Goal: Information Seeking & Learning: Check status

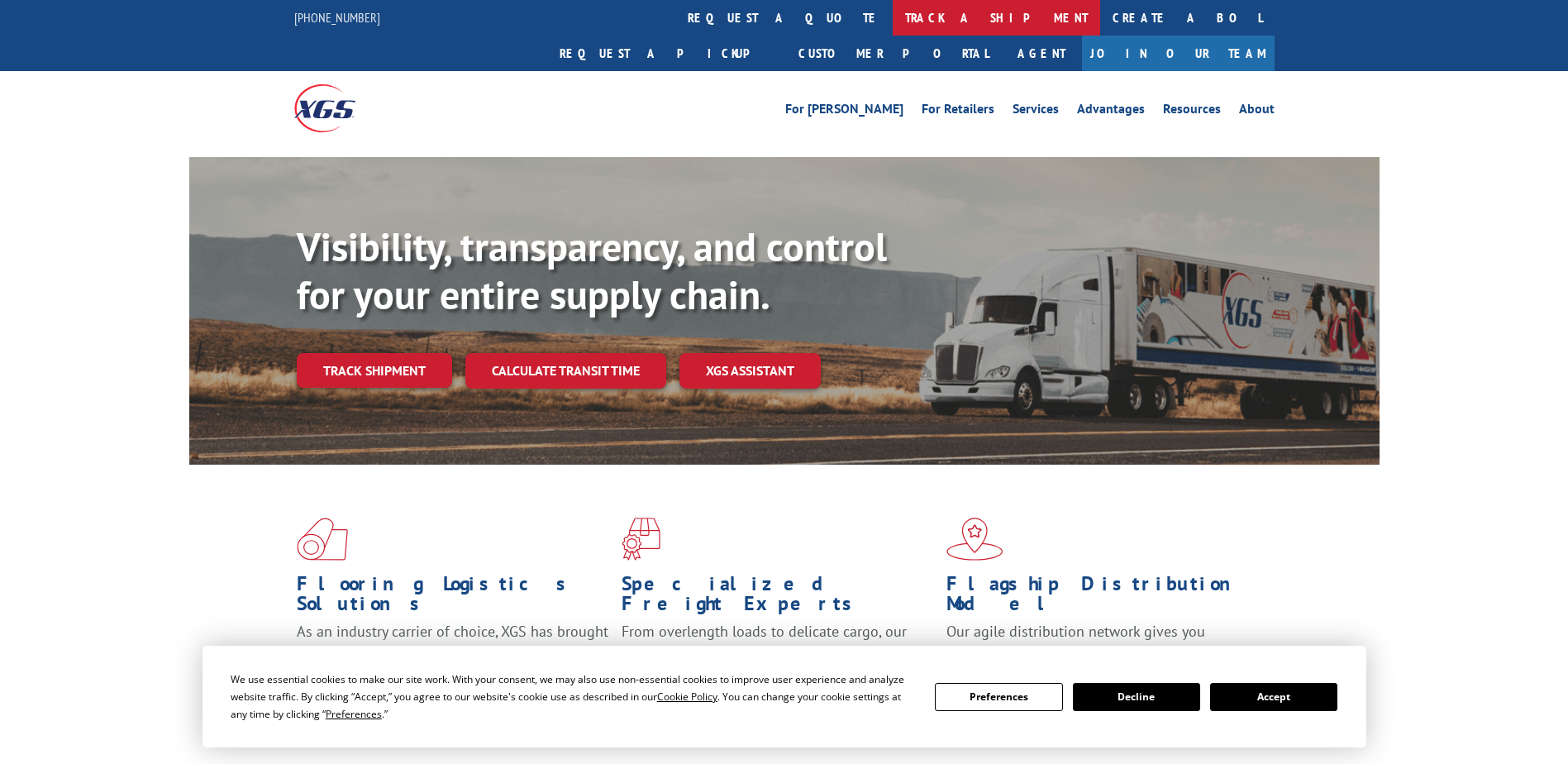
click at [893, 22] on link "track a shipment" at bounding box center [997, 18] width 207 height 36
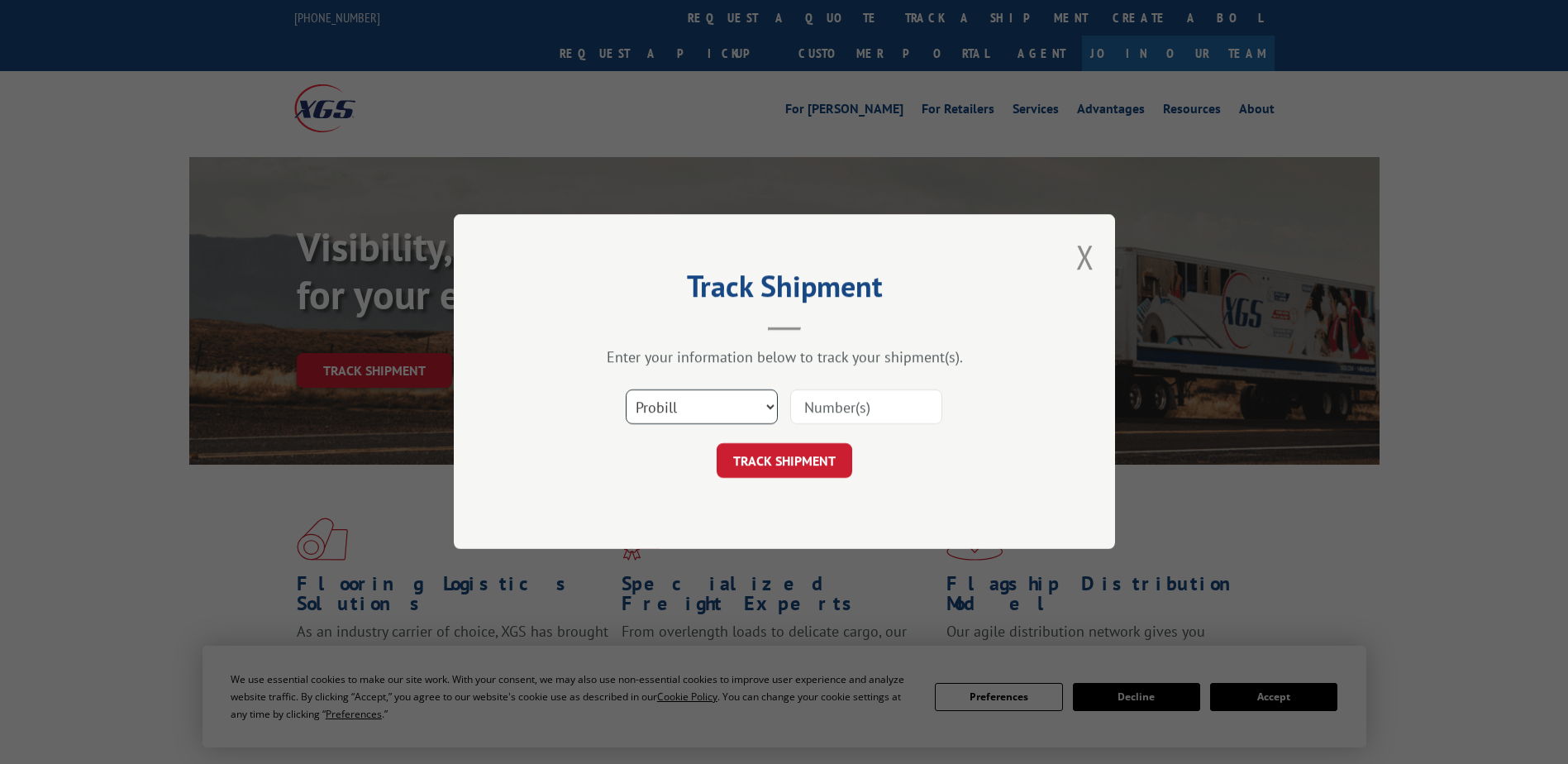
click at [773, 402] on select "Select category... Probill BOL PO" at bounding box center [701, 407] width 152 height 35
click at [839, 399] on input at bounding box center [866, 407] width 152 height 35
paste input "813-443050"
type input "813-443050"
click at [815, 466] on button "TRACK SHIPMENT" at bounding box center [784, 461] width 136 height 35
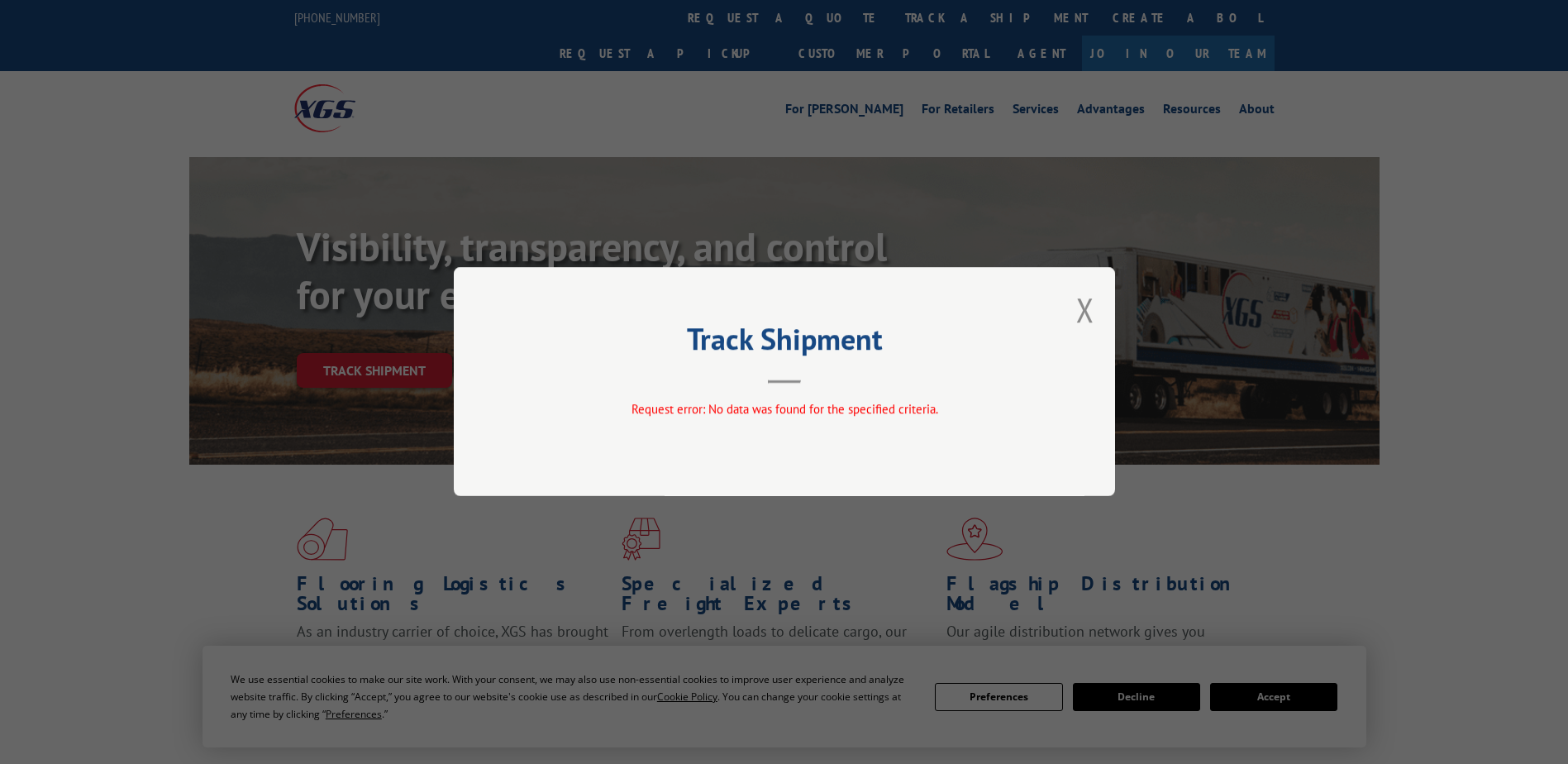
click at [1082, 300] on button "Close modal" at bounding box center [1084, 309] width 18 height 43
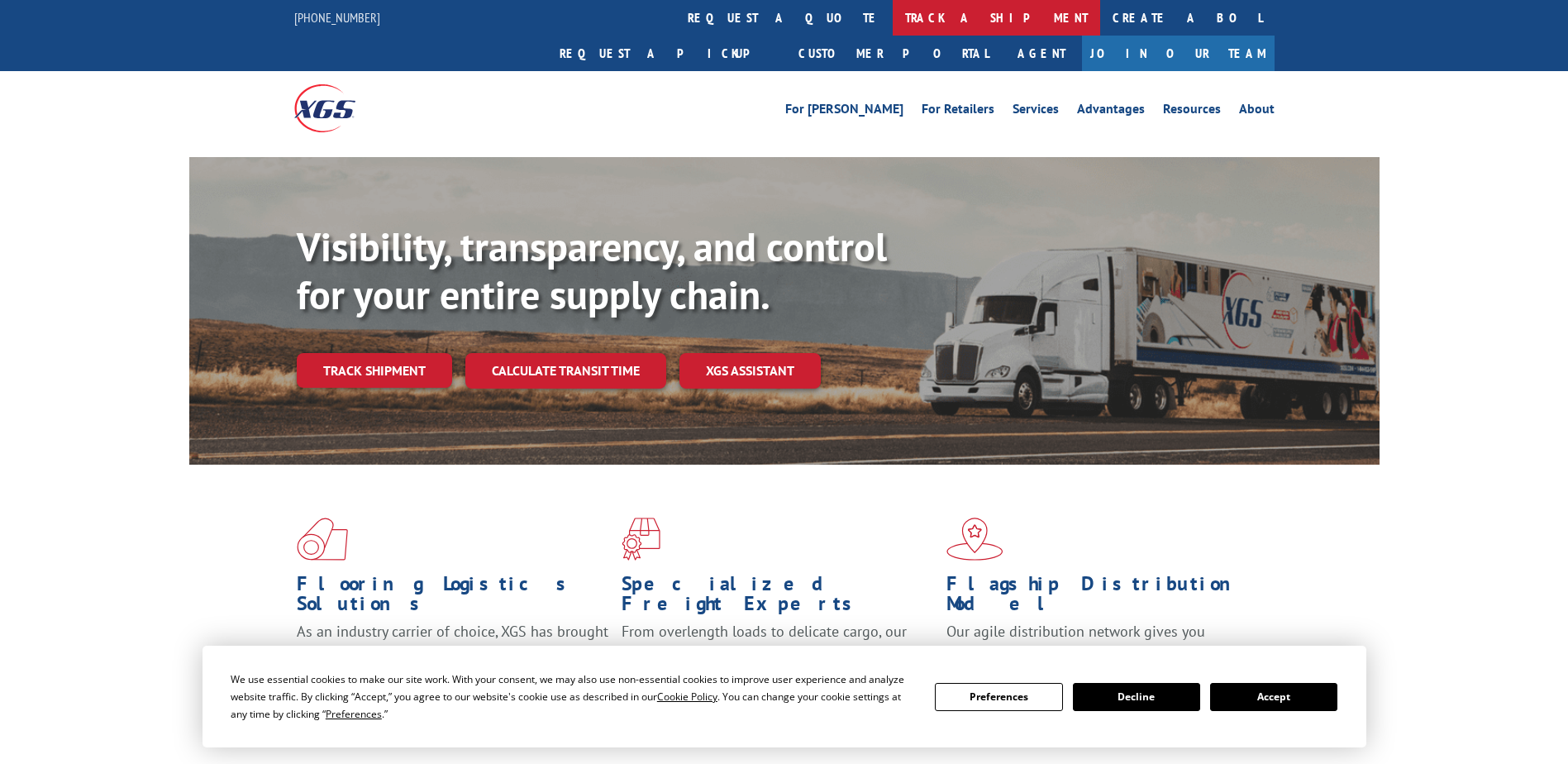
click at [893, 19] on link "track a shipment" at bounding box center [997, 18] width 207 height 36
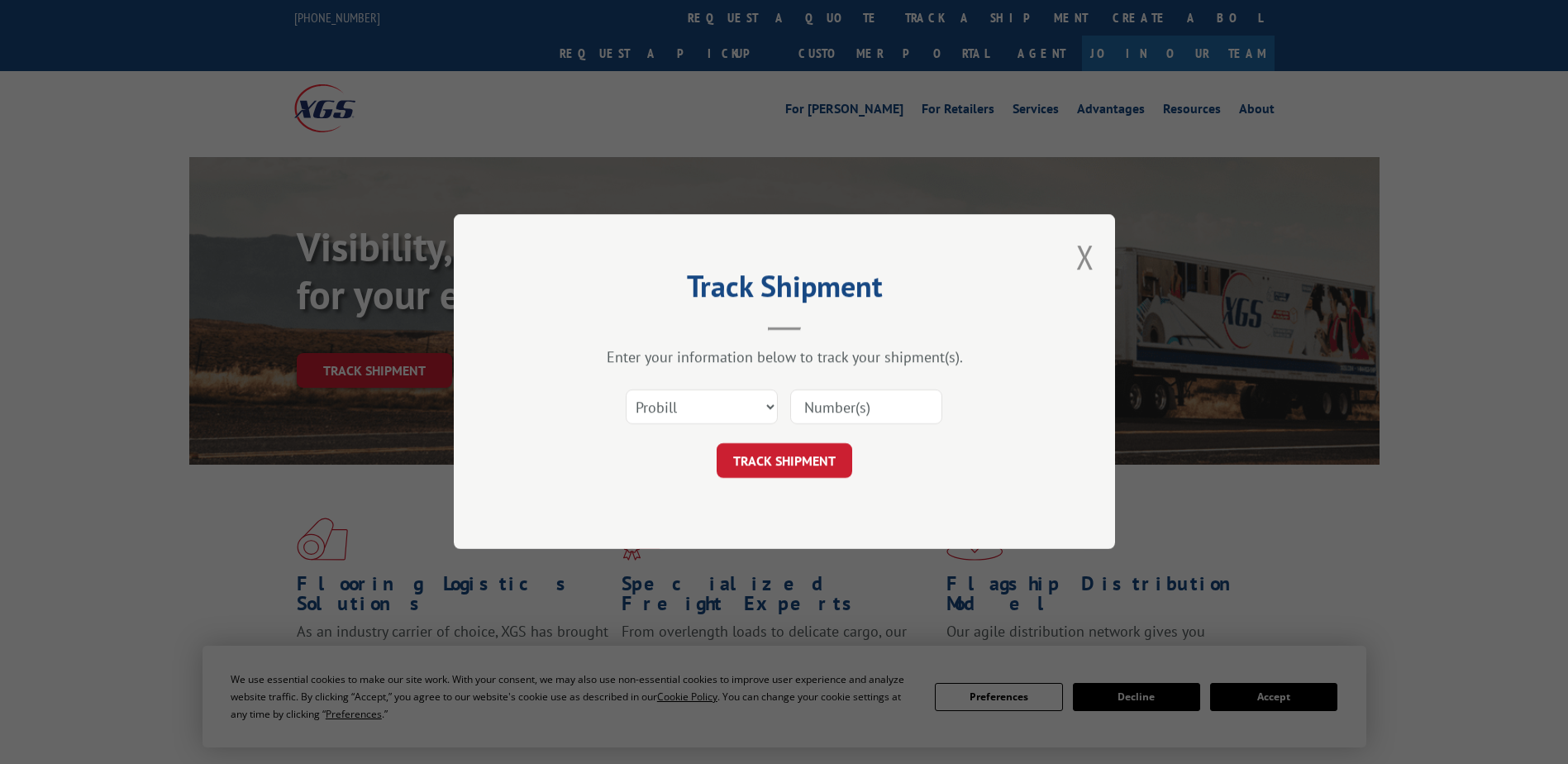
click at [842, 403] on input at bounding box center [866, 407] width 152 height 35
type input "813443050"
click at [827, 467] on button "TRACK SHIPMENT" at bounding box center [784, 461] width 136 height 35
